Goal: Task Accomplishment & Management: Use online tool/utility

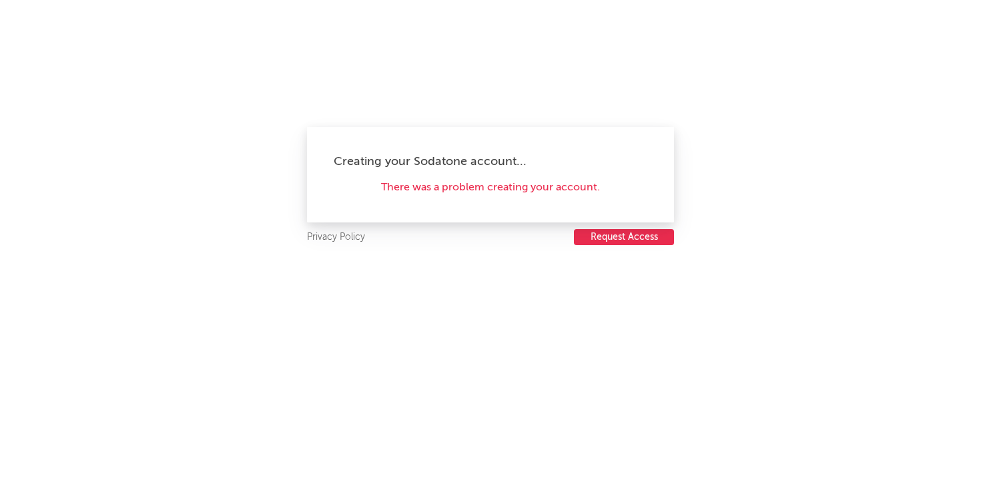
click at [445, 191] on div "There was a problem creating your account." at bounding box center [491, 188] width 314 height 16
click at [609, 238] on button "Request Access" at bounding box center [624, 237] width 100 height 16
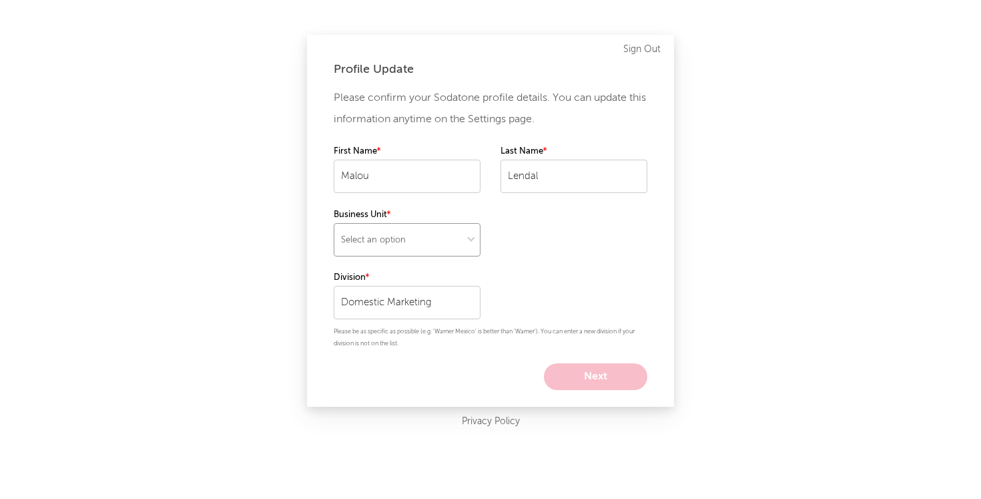
click at [393, 245] on select "Select an option" at bounding box center [407, 239] width 147 height 33
select select "recorded_music"
click at [334, 223] on select "Select an option" at bounding box center [407, 239] width 147 height 33
click at [430, 255] on select at bounding box center [407, 239] width 147 height 33
click at [334, 223] on select at bounding box center [407, 239] width 147 height 33
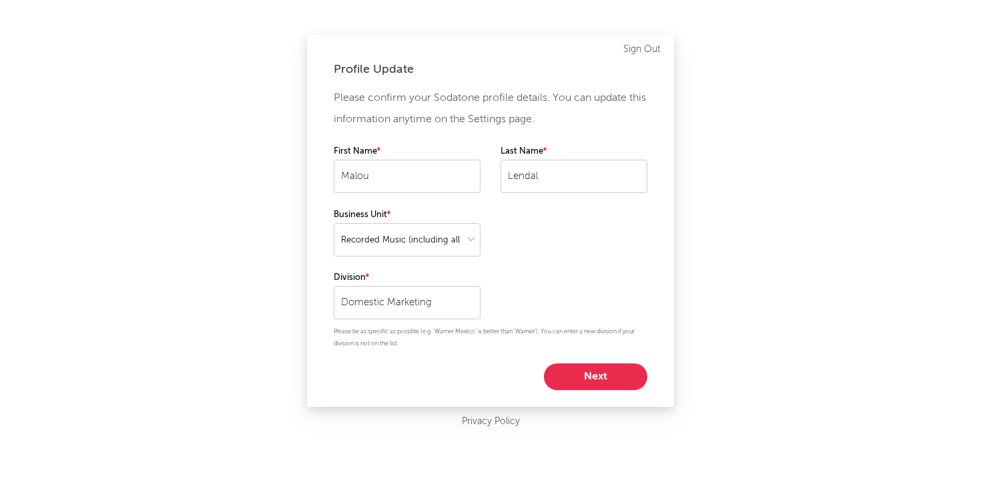
click at [562, 368] on button "Next" at bounding box center [595, 376] width 103 height 27
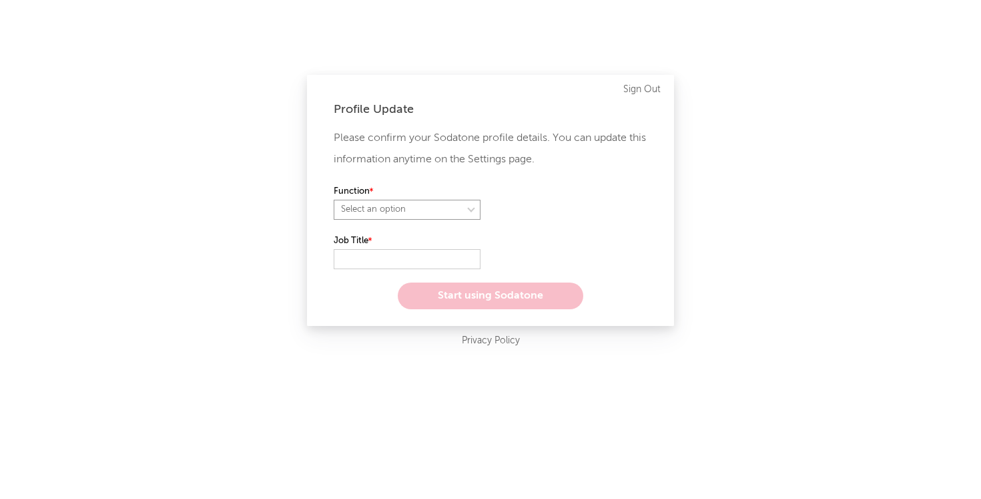
click at [428, 211] on select "Select an option" at bounding box center [407, 210] width 147 height 20
select select "marketing"
click at [334, 200] on select "Select an option" at bounding box center [407, 210] width 147 height 20
click at [392, 254] on input "text" at bounding box center [407, 259] width 147 height 20
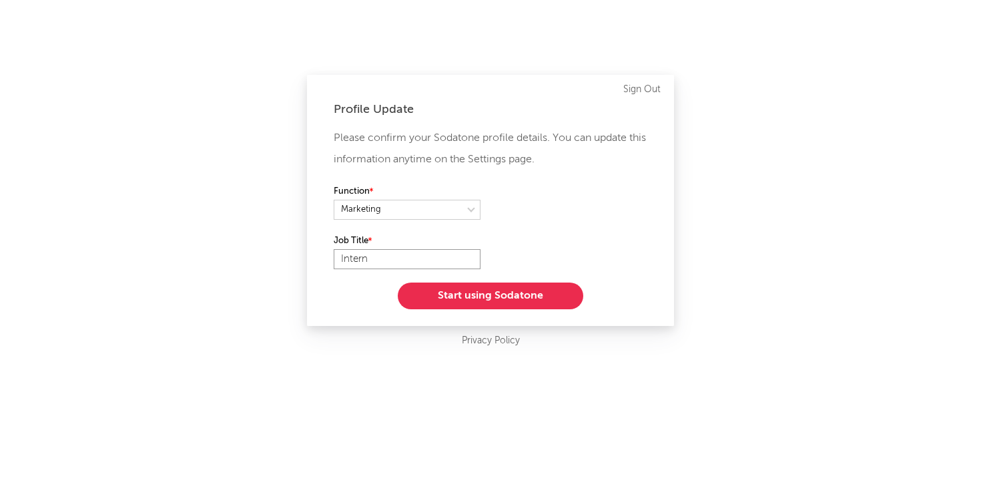
type input "Intern"
click at [473, 288] on button "Start using Sodatone" at bounding box center [491, 295] width 186 height 27
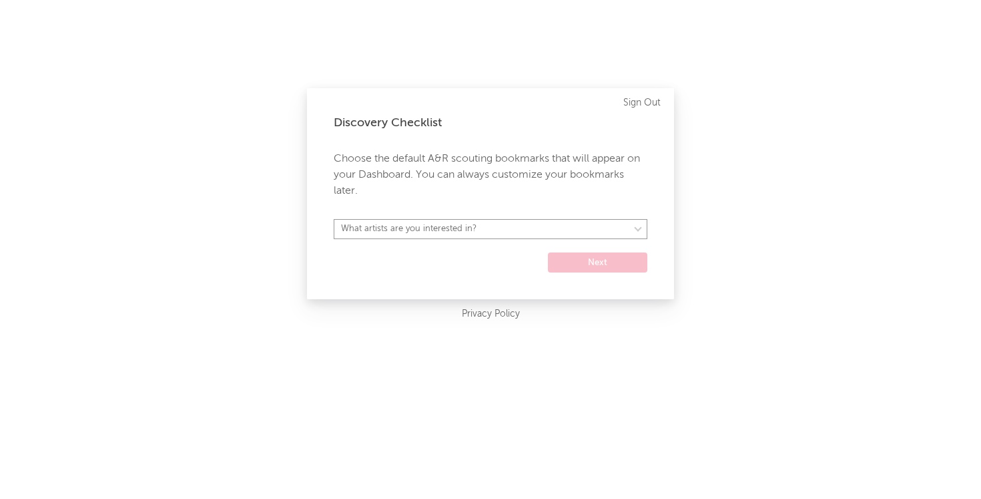
click at [511, 232] on select "What artists are you interested in? Argentina Asia General Australia Austria Be…" at bounding box center [491, 229] width 314 height 20
select select "20"
click at [334, 219] on select "What artists are you interested in? Argentina Asia General Australia Austria Be…" at bounding box center [491, 229] width 314 height 20
click at [573, 257] on button "Next" at bounding box center [597, 262] width 99 height 20
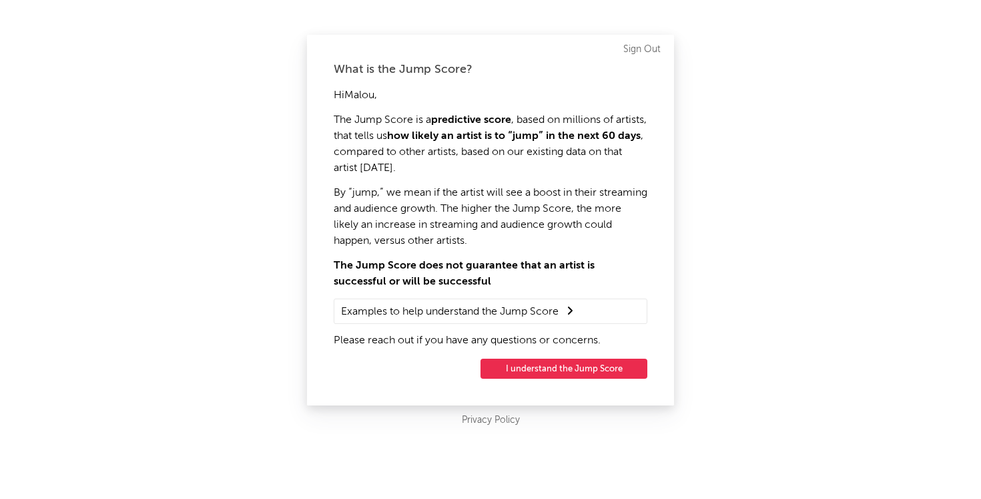
click at [571, 367] on button "I understand the Jump Score" at bounding box center [564, 368] width 167 height 20
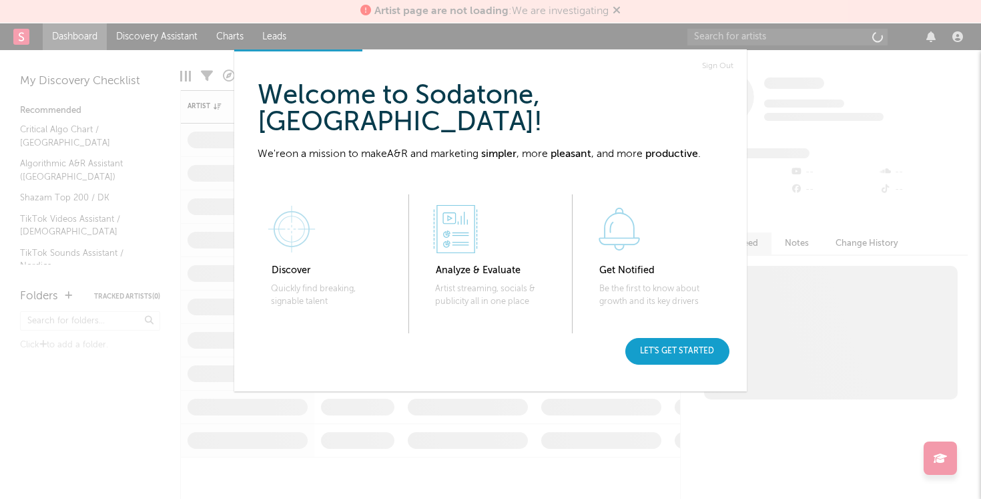
click at [676, 354] on div "Let's get started" at bounding box center [677, 351] width 104 height 27
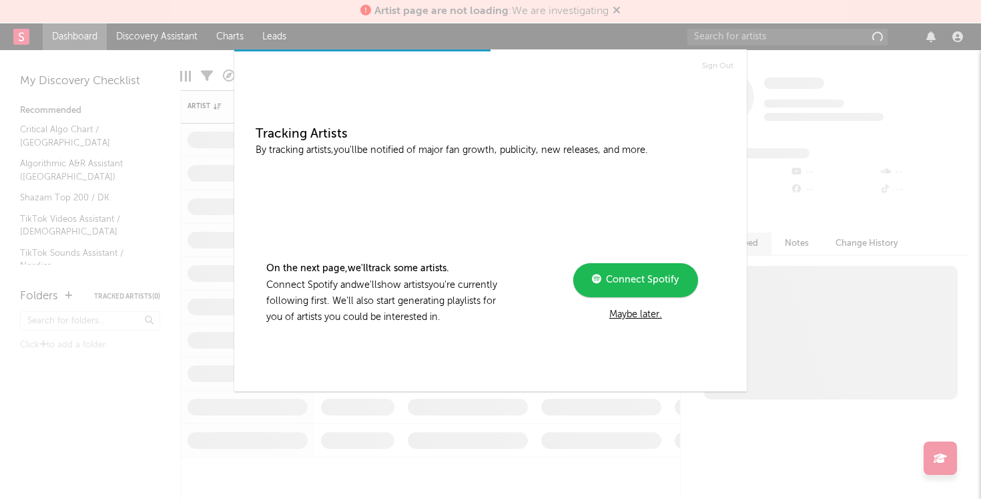
click at [785, 408] on div "Sign Out Tracking Artists By tracking artists, you'll be notified of major fan …" at bounding box center [490, 249] width 981 height 499
click at [659, 332] on div "Tracking Artists By tracking artists, you'll be notified of major fan growth, p…" at bounding box center [490, 219] width 491 height 314
click at [644, 316] on div "Maybe later." at bounding box center [636, 314] width 180 height 16
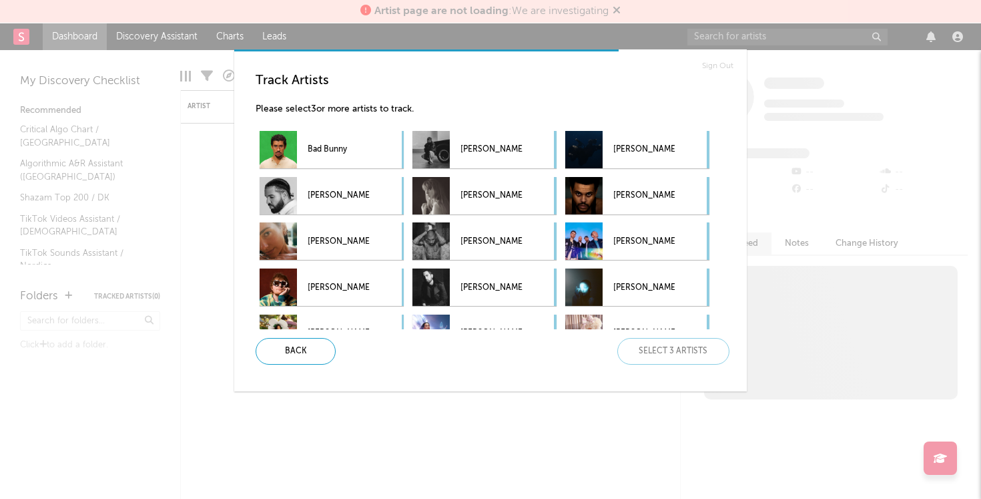
scroll to position [190, 0]
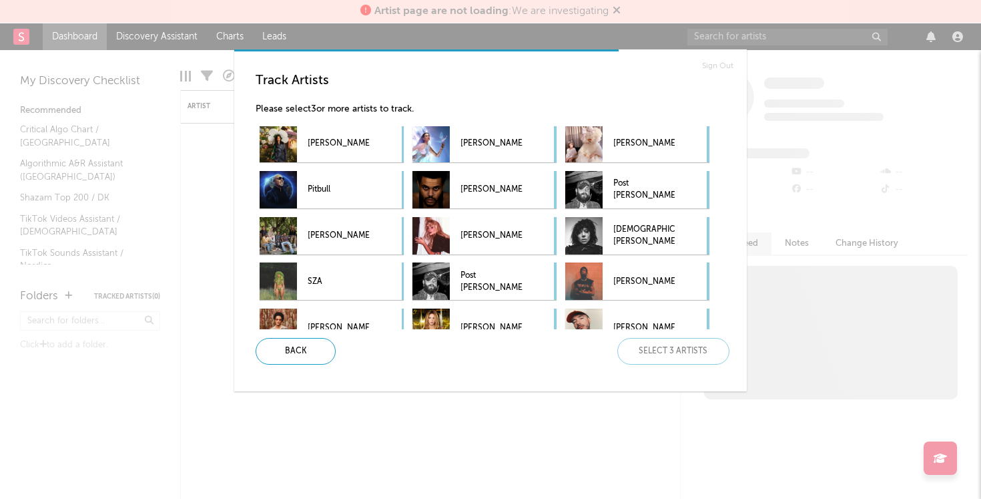
click at [416, 74] on h3 "Track Artists" at bounding box center [496, 81] width 481 height 16
click at [426, 98] on div "Track Artists Please select 3 or more artists to track. Bad Bunny Kendrick Lama…" at bounding box center [496, 201] width 481 height 257
click at [510, 80] on h3 "Track Artists" at bounding box center [496, 81] width 481 height 16
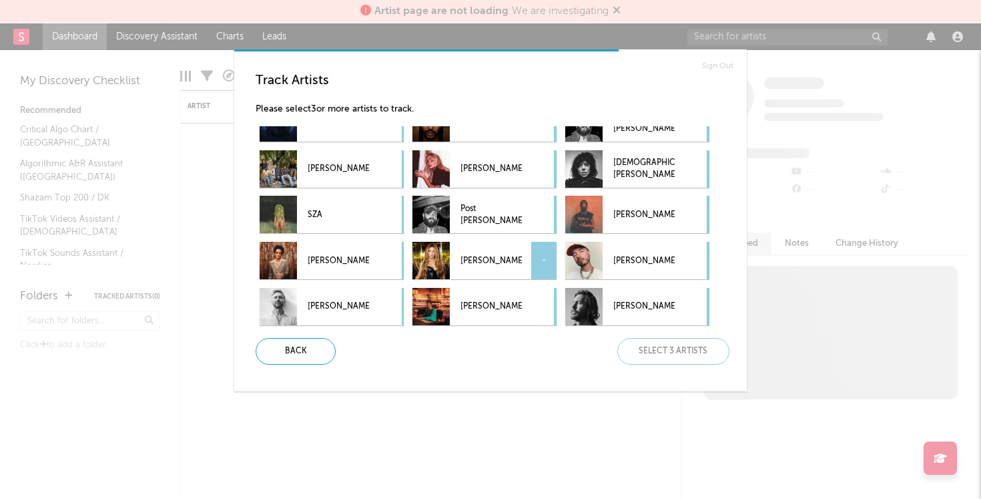
scroll to position [0, 0]
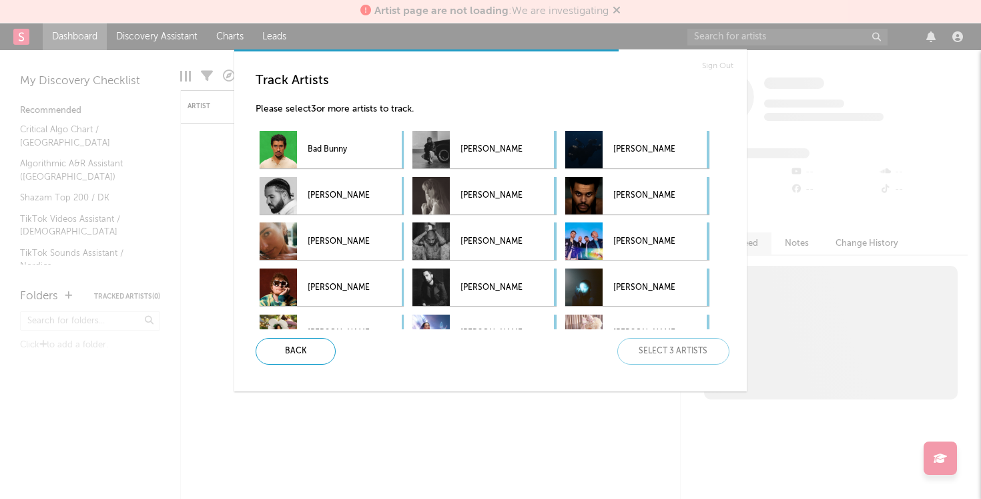
click at [433, 101] on p "Please select 3 or more artists to track." at bounding box center [496, 109] width 481 height 16
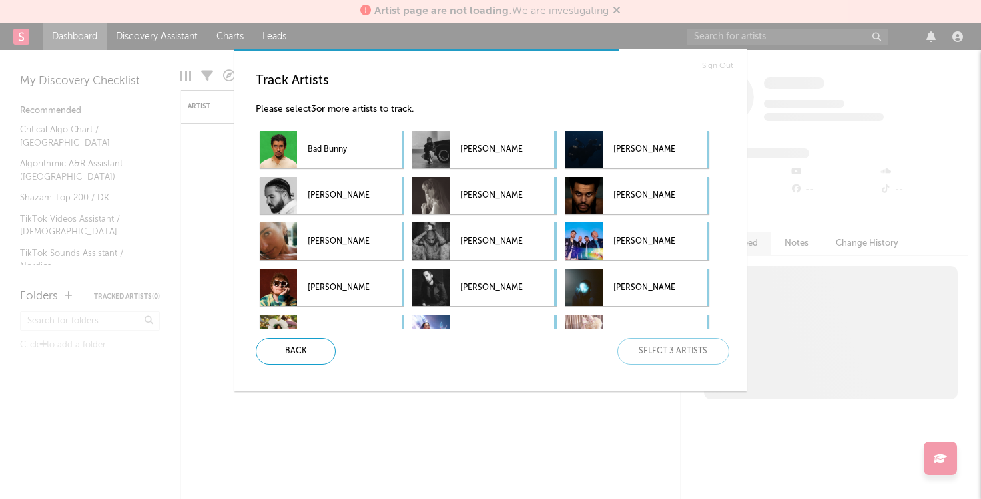
click at [433, 101] on p "Please select 3 or more artists to track." at bounding box center [496, 109] width 481 height 16
click at [545, 243] on div "-" at bounding box center [543, 240] width 25 height 37
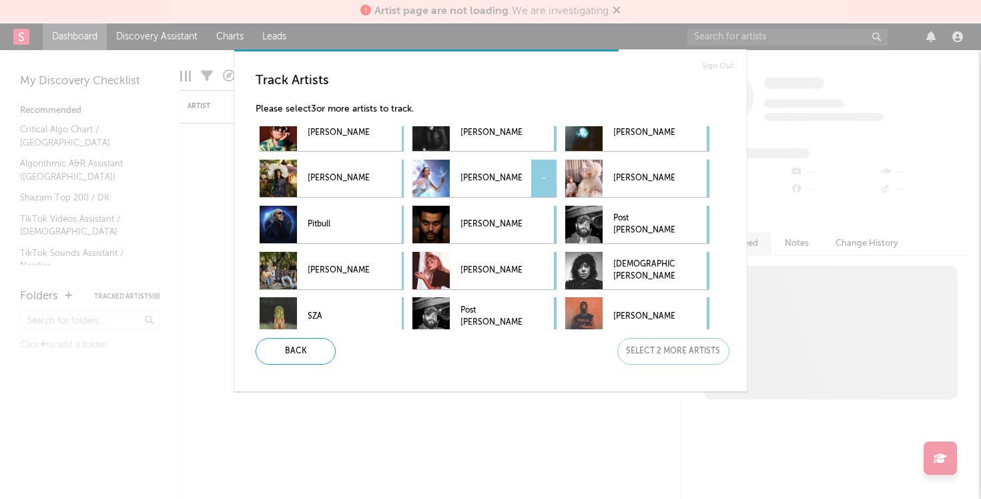
scroll to position [158, 0]
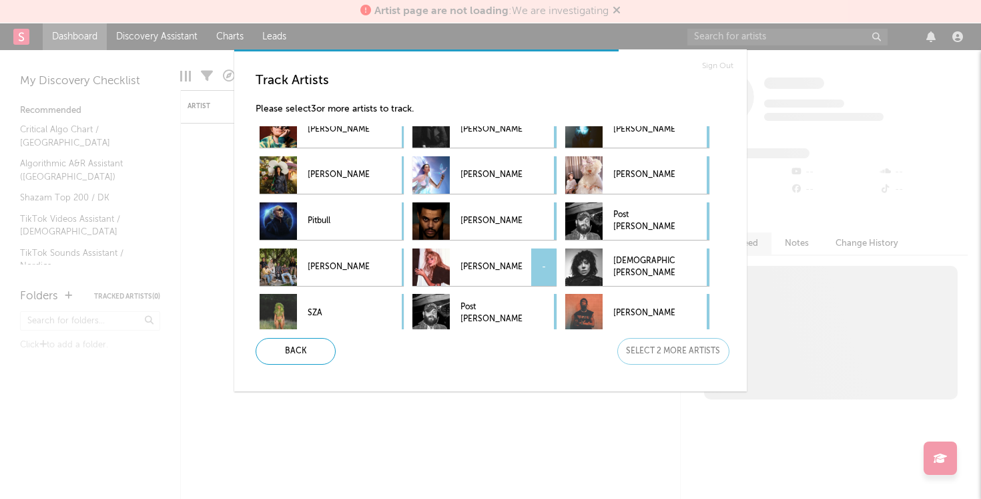
click at [538, 272] on div "-" at bounding box center [543, 266] width 25 height 37
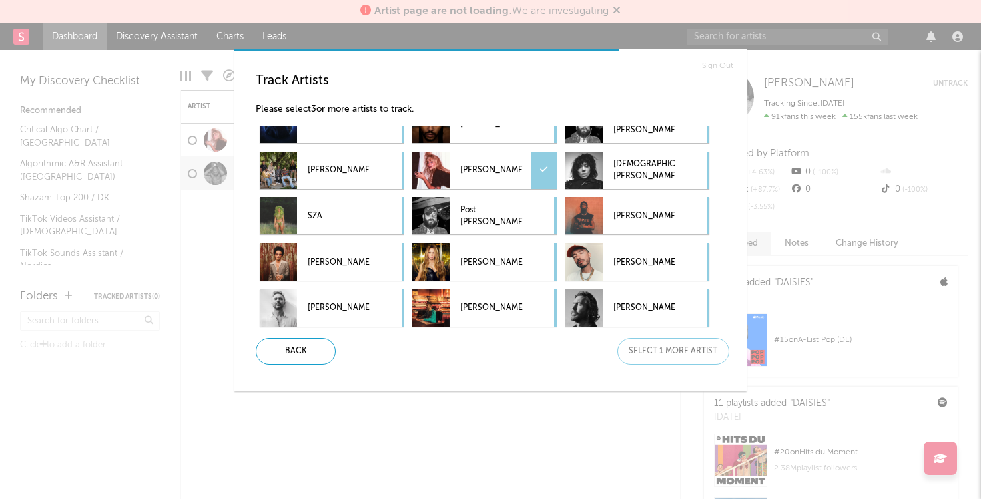
scroll to position [254, 0]
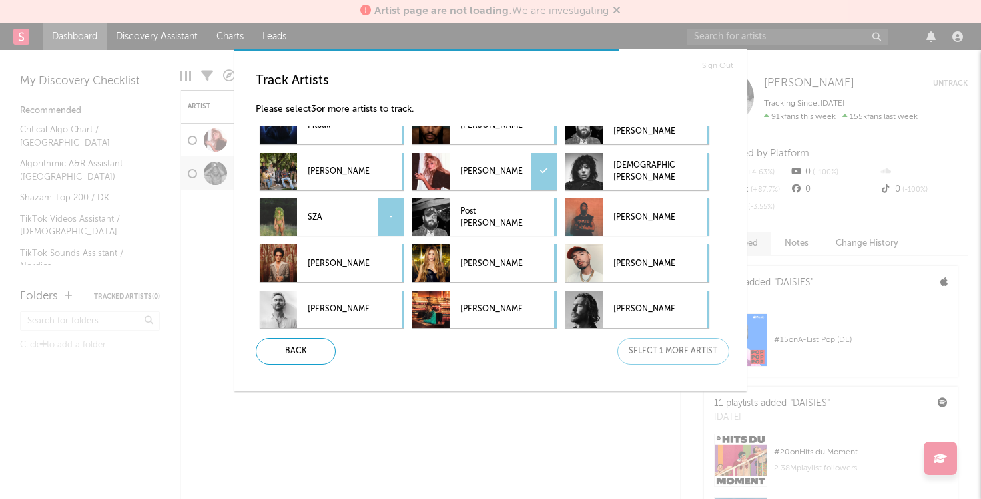
click at [387, 210] on div "-" at bounding box center [390, 216] width 25 height 37
click at [665, 348] on div "Next" at bounding box center [673, 351] width 112 height 27
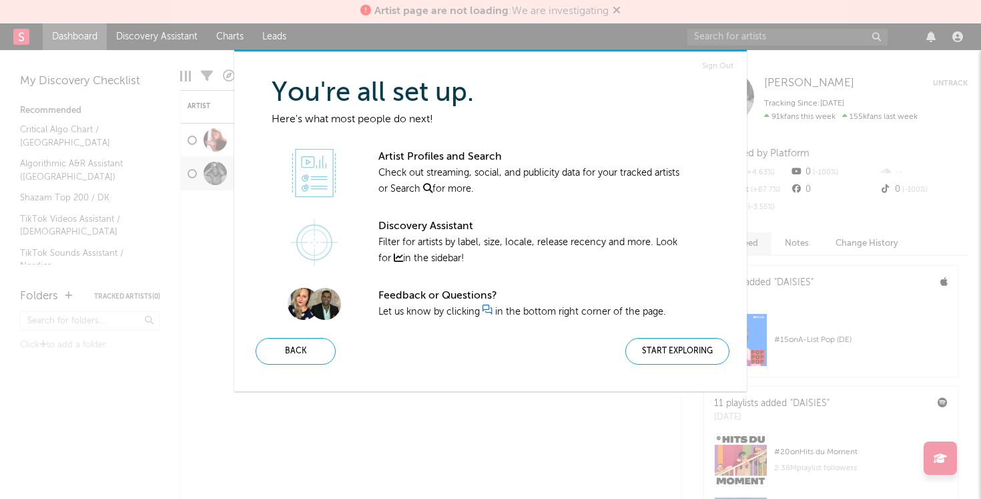
click at [665, 348] on div "Start Exploring" at bounding box center [677, 351] width 104 height 27
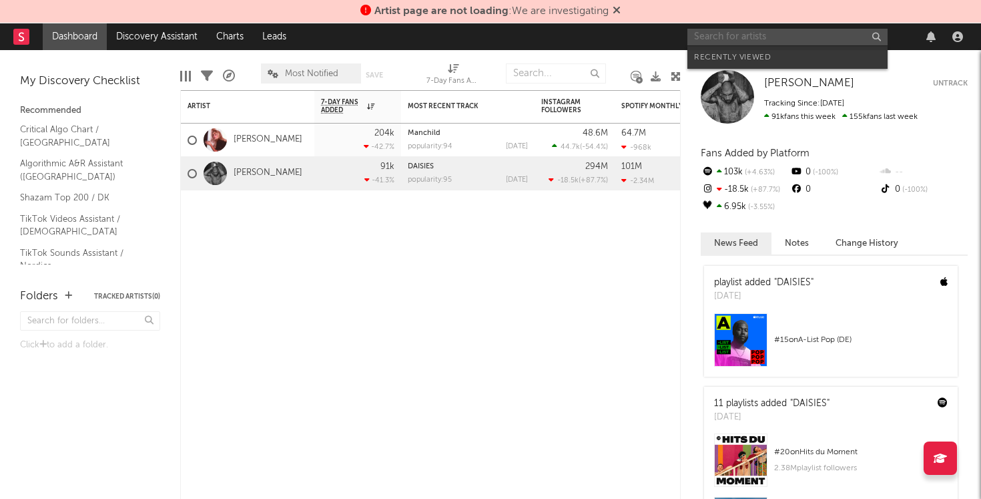
click at [720, 35] on input "text" at bounding box center [787, 37] width 200 height 17
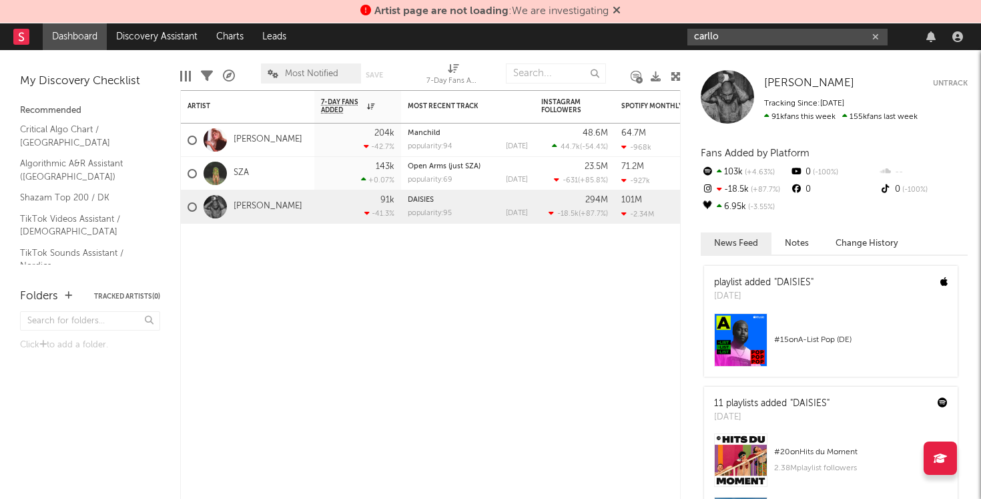
click at [810, 37] on input "carllo" at bounding box center [787, 37] width 200 height 17
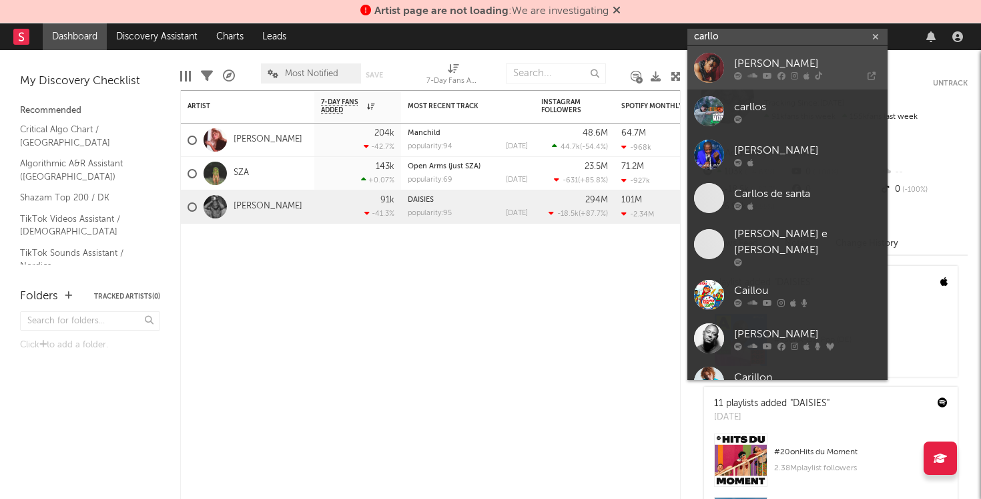
type input "carllo"
click at [803, 62] on div "CARLLO YABOY" at bounding box center [807, 63] width 147 height 16
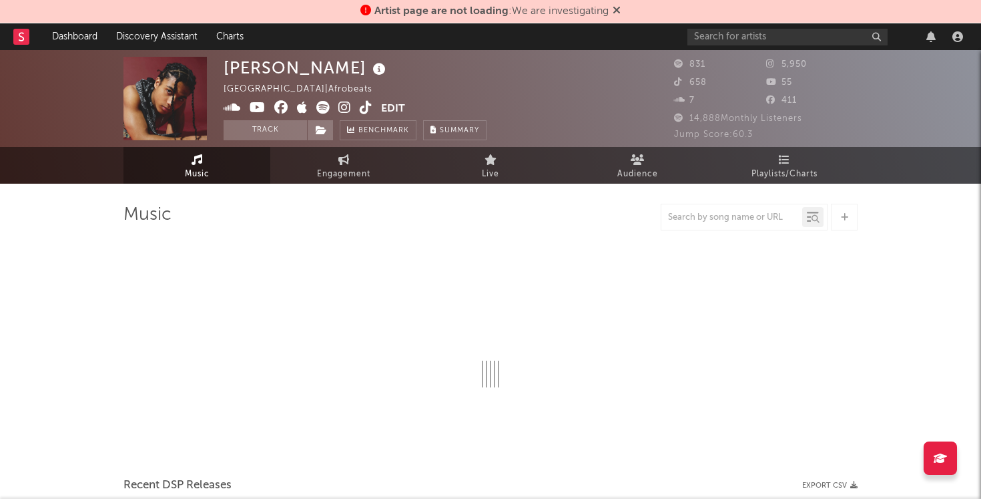
select select "1w"
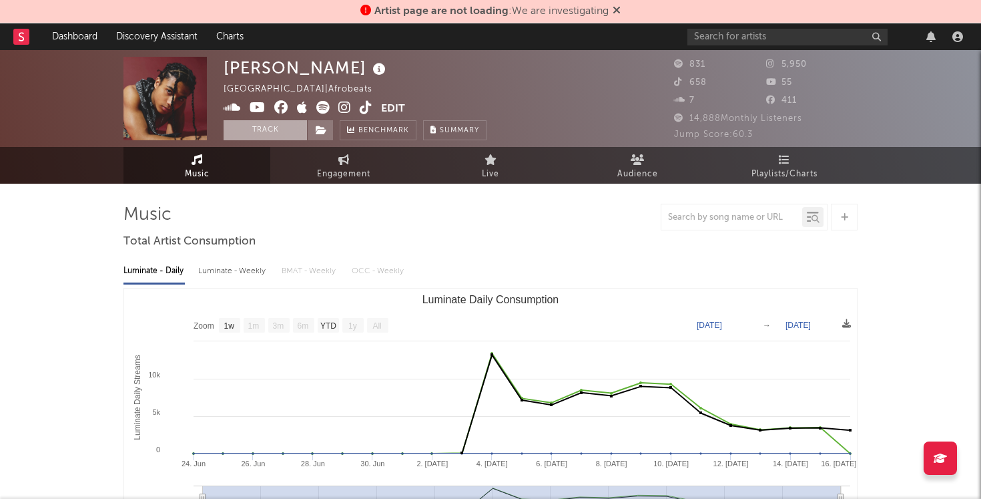
click at [280, 133] on button "Track" at bounding box center [265, 130] width 83 height 20
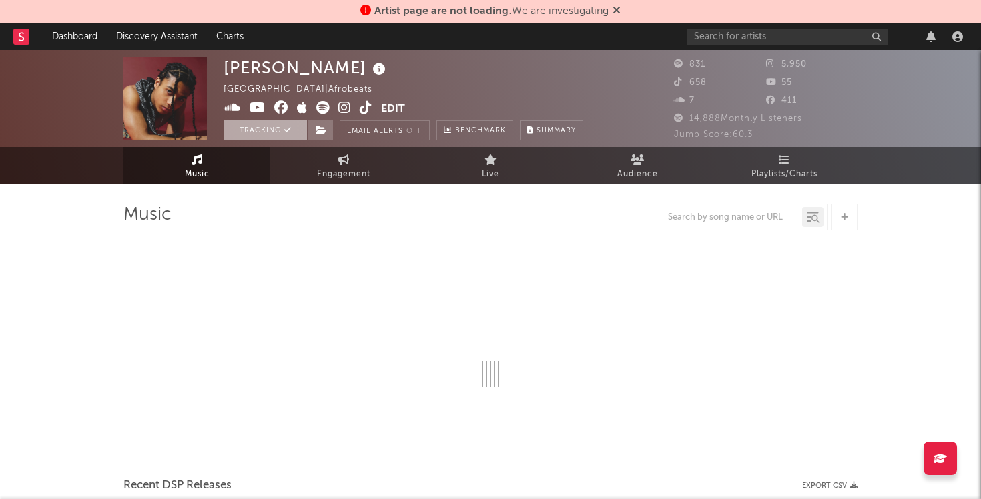
select select "1w"
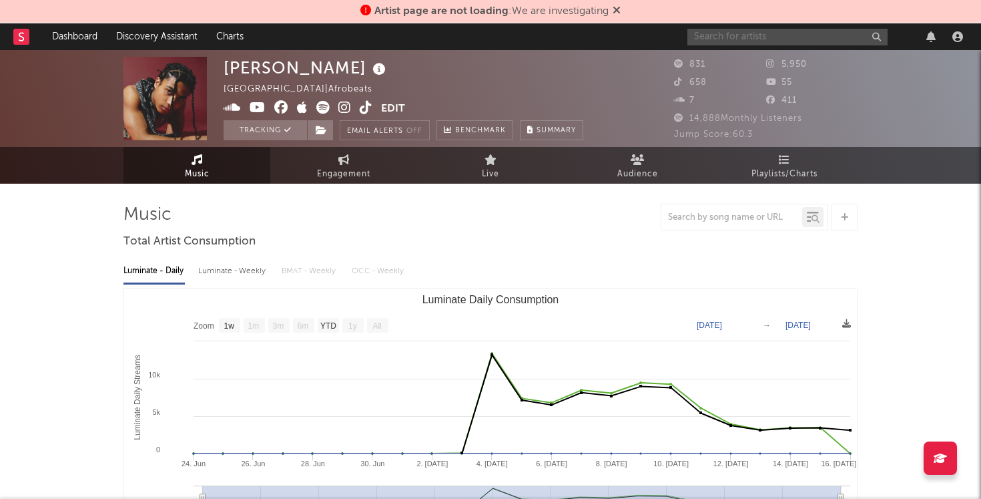
click at [764, 36] on input "text" at bounding box center [787, 37] width 200 height 17
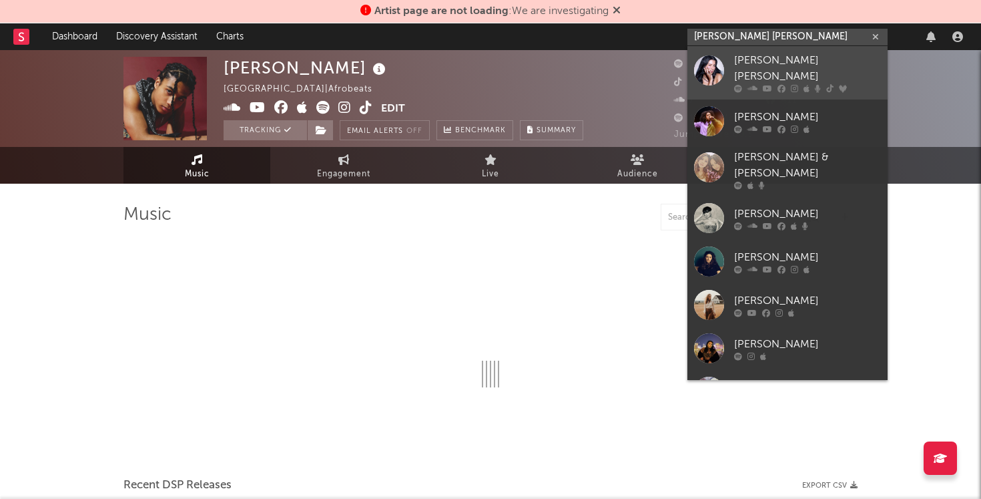
type input "ericka jane"
click at [823, 63] on div "Ericka Jane" at bounding box center [807, 69] width 147 height 32
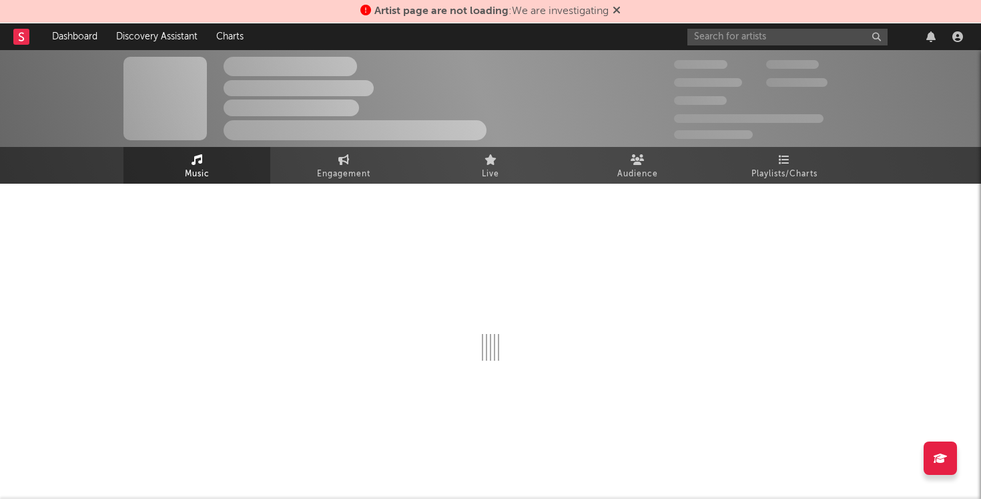
select select "1w"
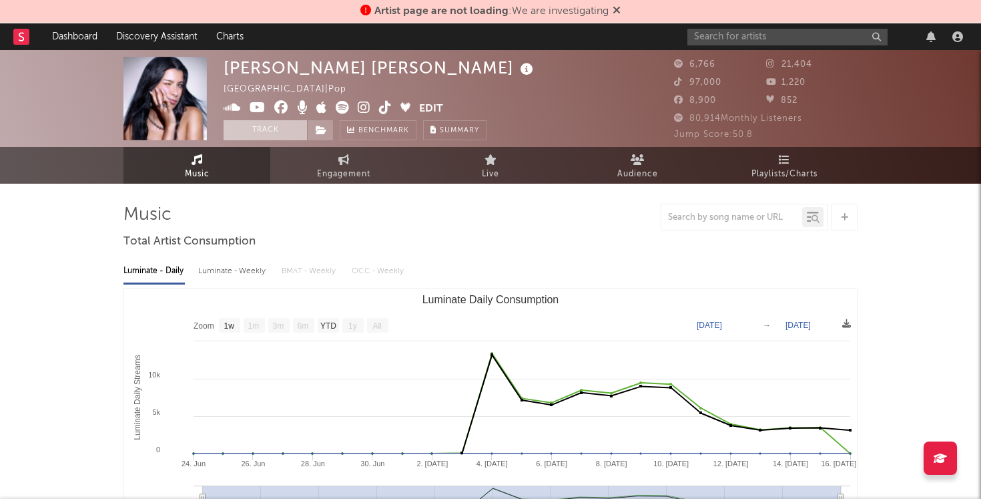
click at [248, 132] on button "Track" at bounding box center [265, 130] width 83 height 20
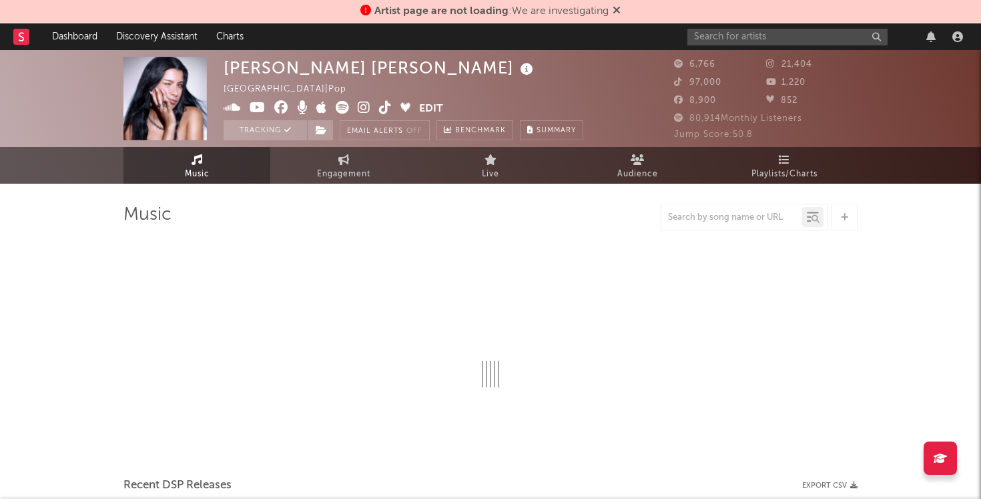
select select "6m"
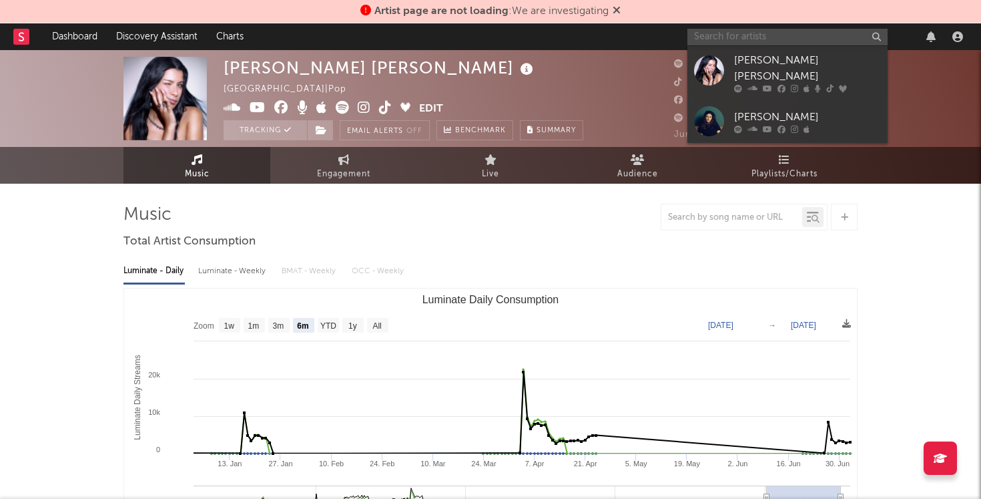
click at [804, 35] on input "text" at bounding box center [787, 37] width 200 height 17
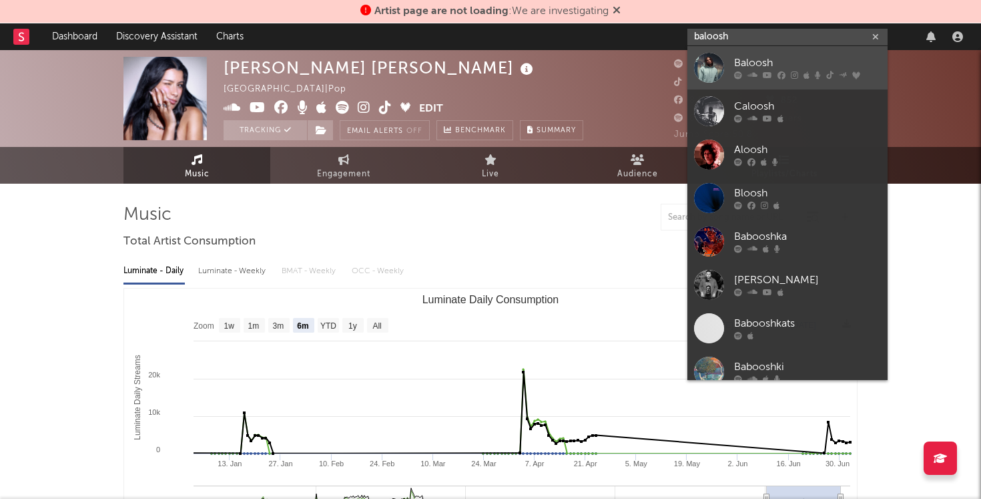
type input "baloosh"
click at [770, 63] on div "Baloosh" at bounding box center [807, 63] width 147 height 16
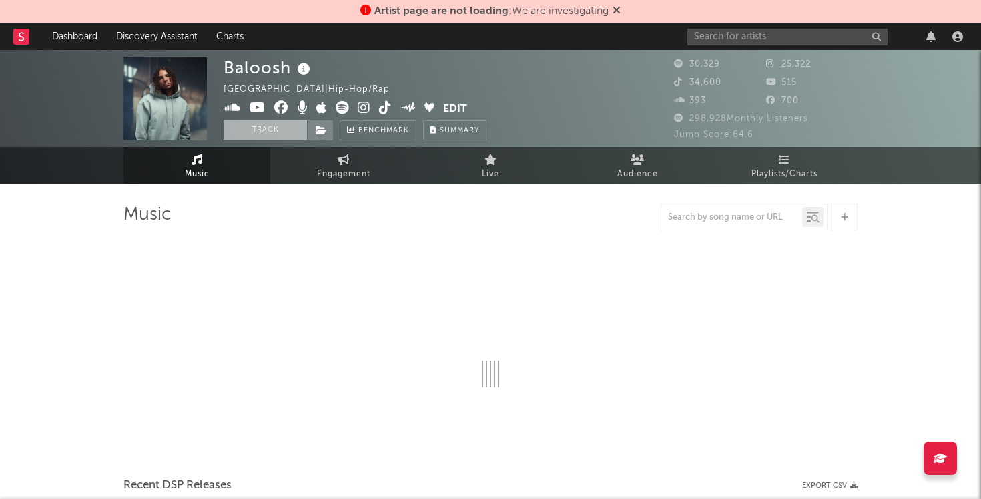
click at [242, 127] on button "Track" at bounding box center [265, 130] width 83 height 20
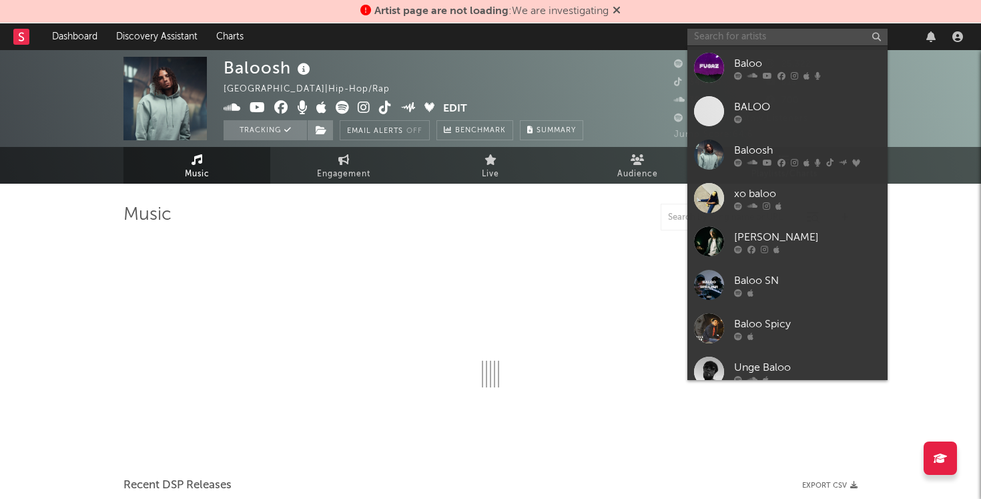
click at [714, 39] on input "text" at bounding box center [787, 37] width 200 height 17
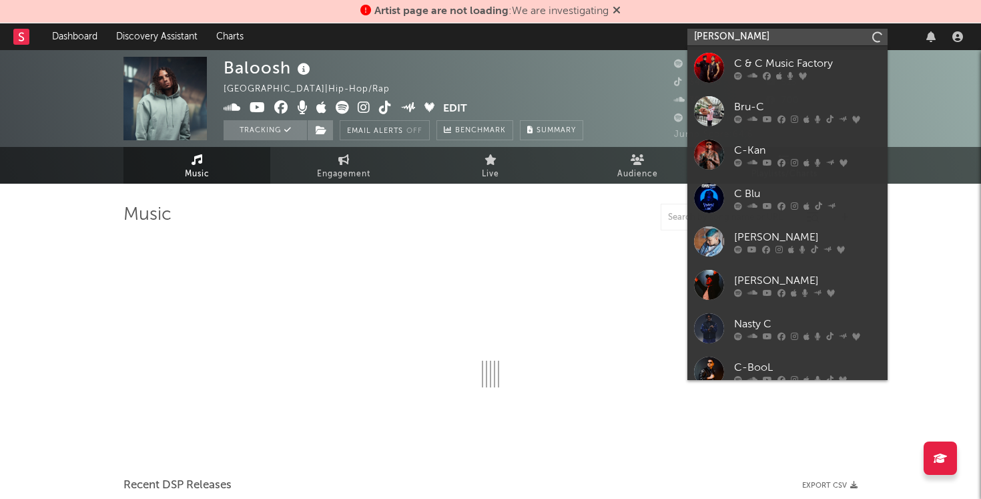
type input "christopher"
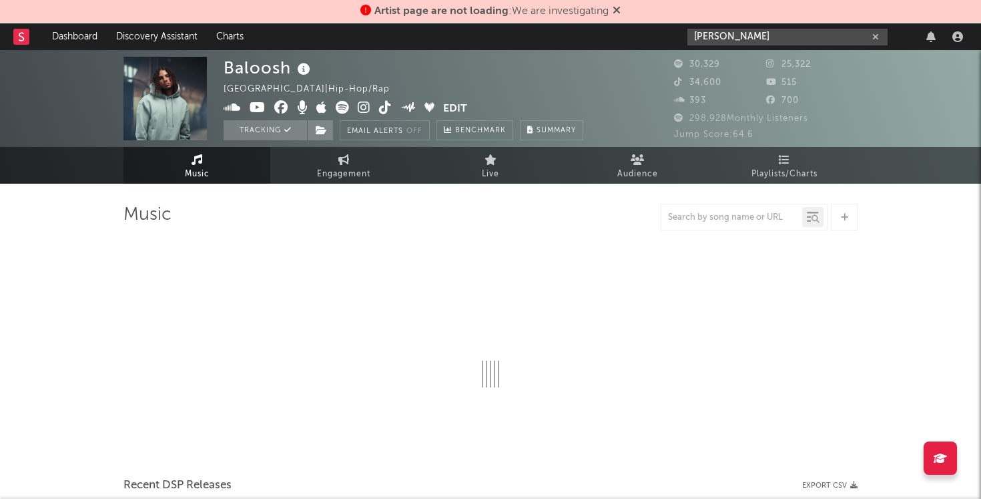
select select "6m"
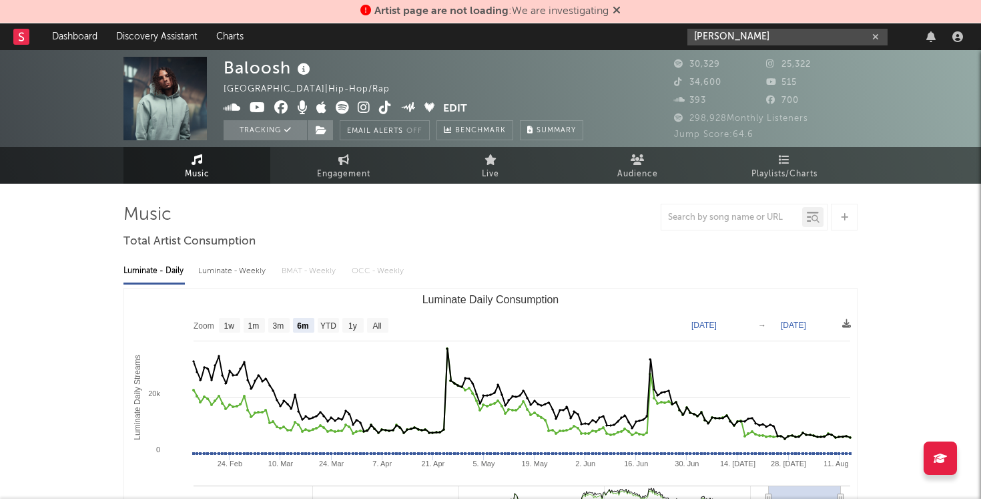
select select "6m"
click at [821, 39] on input "christopher" at bounding box center [787, 37] width 200 height 17
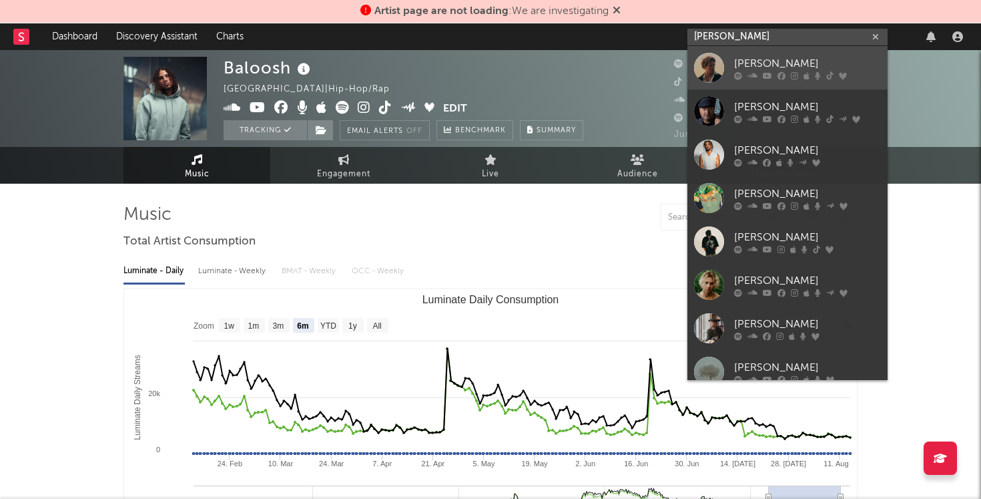
type input "christopher"
click at [806, 62] on div "Christopher" at bounding box center [807, 63] width 147 height 16
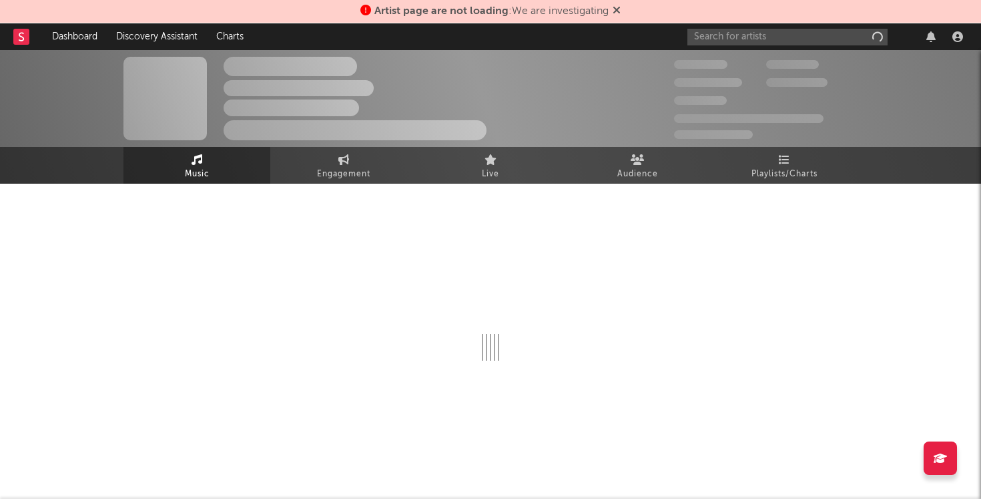
click at [615, 11] on icon at bounding box center [617, 10] width 8 height 11
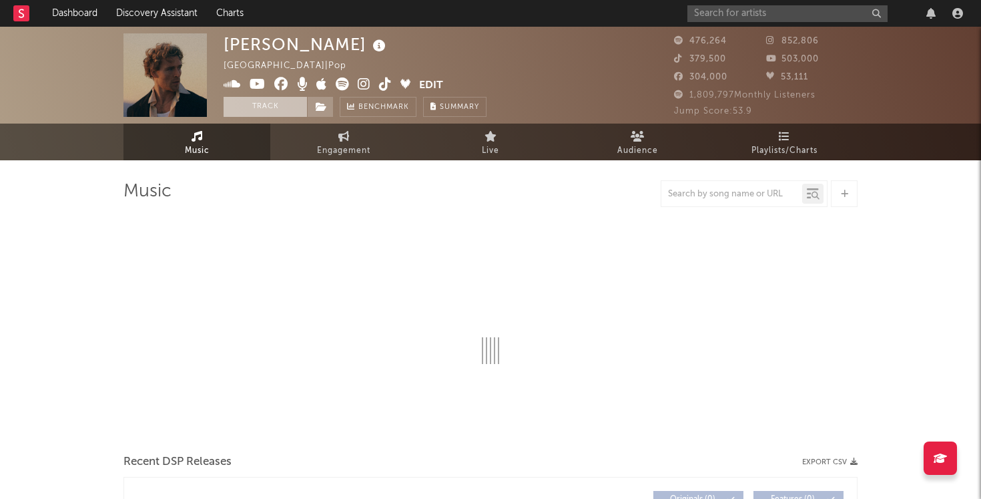
select select "6m"
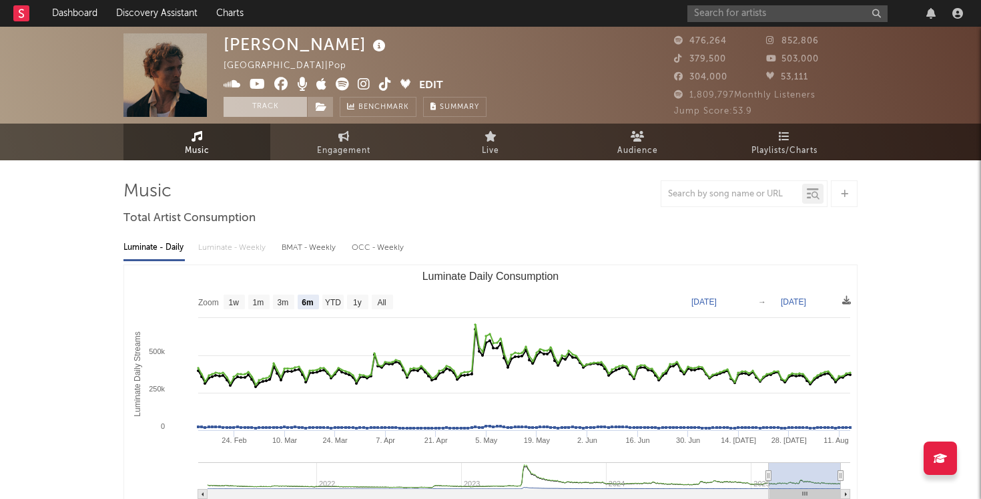
click at [280, 114] on button "Track" at bounding box center [265, 107] width 83 height 20
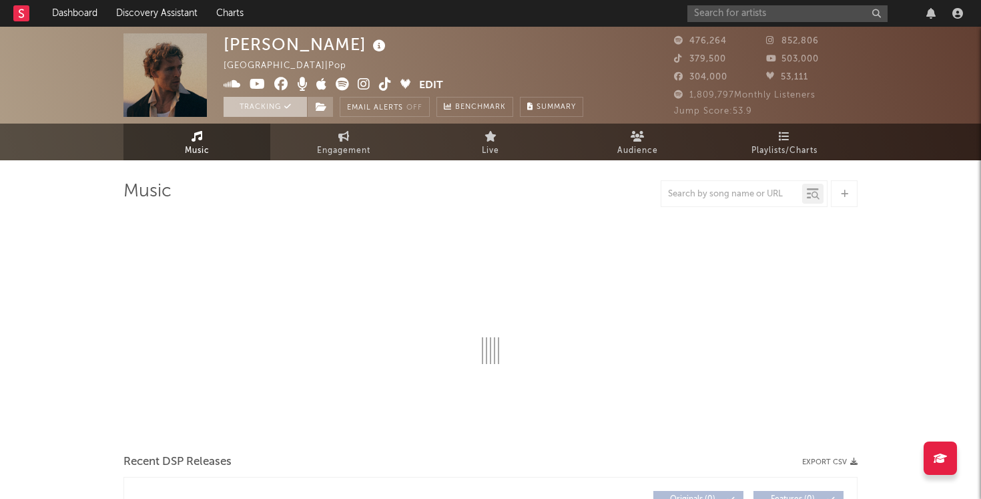
select select "6m"
